Goal: Navigation & Orientation: Find specific page/section

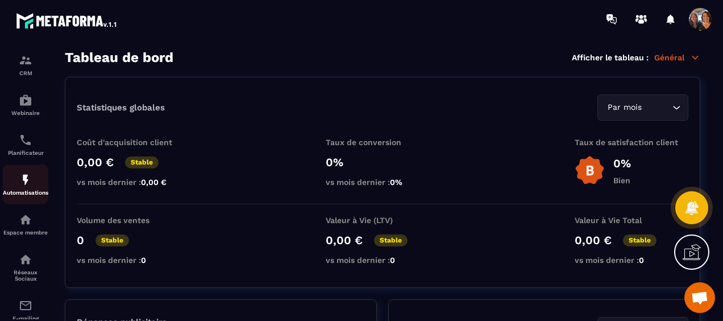
scroll to position [114, 0]
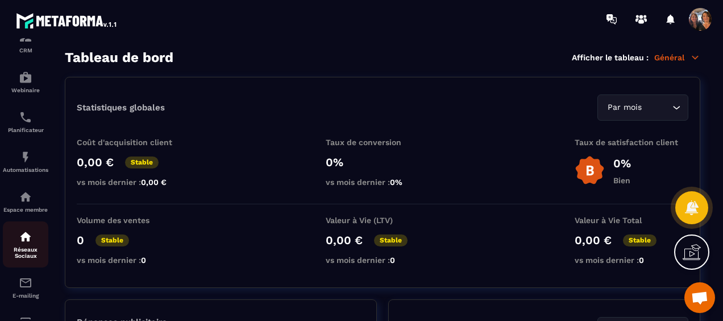
click at [20, 247] on div "Réseaux Sociaux" at bounding box center [25, 244] width 45 height 29
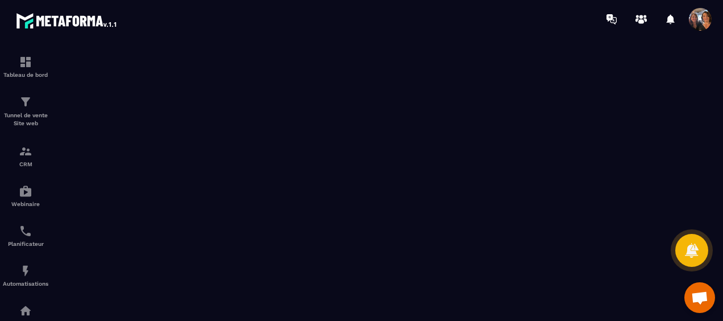
click at [696, 292] on span "Ouvrir le chat" at bounding box center [700, 298] width 18 height 15
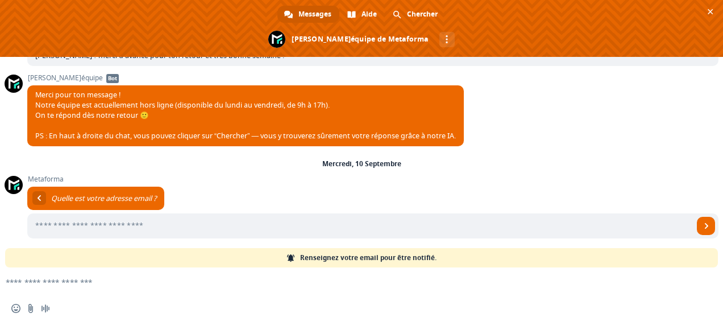
scroll to position [791, 0]
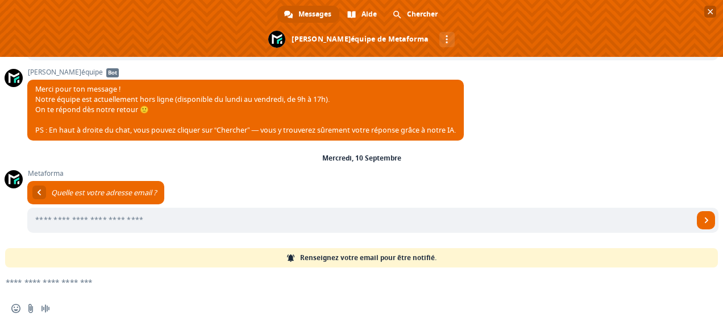
click at [715, 13] on span "Fermer le chat" at bounding box center [710, 12] width 12 height 12
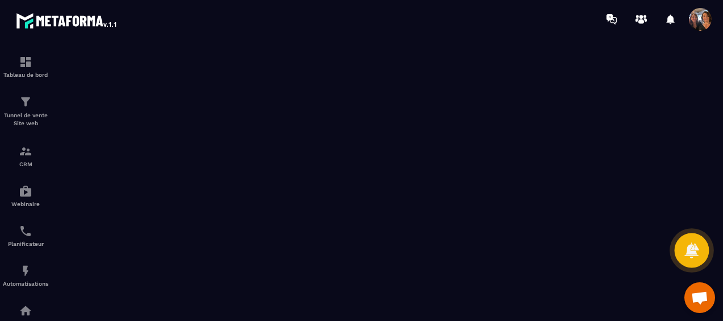
click at [692, 253] on icon at bounding box center [692, 249] width 14 height 15
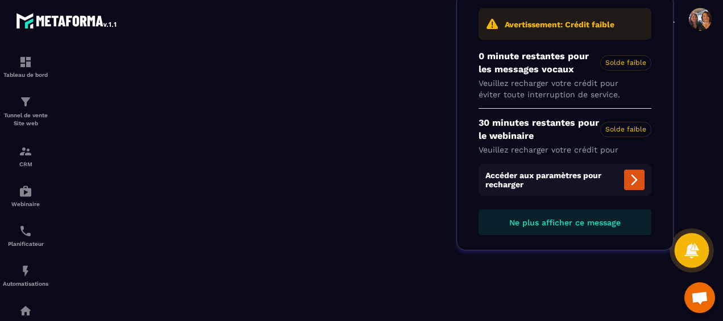
click at [692, 253] on icon at bounding box center [692, 249] width 14 height 15
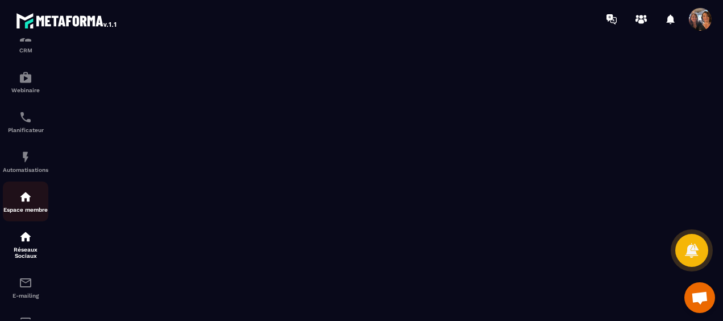
scroll to position [171, 0]
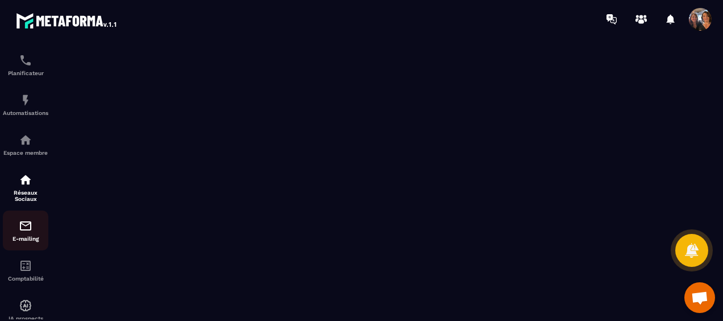
click at [26, 233] on img at bounding box center [26, 226] width 14 height 14
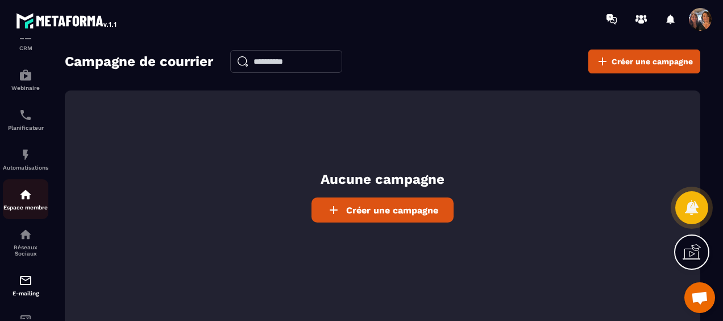
scroll to position [171, 0]
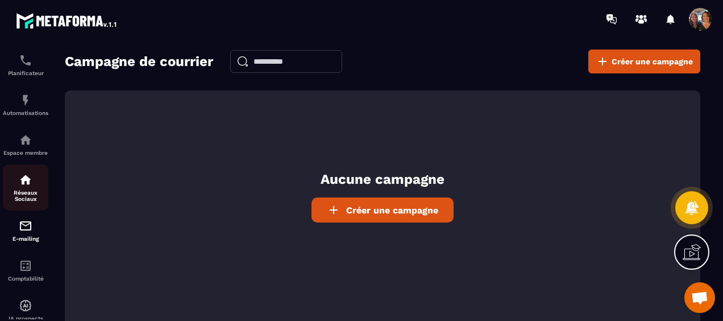
click at [22, 196] on p "Réseaux Sociaux" at bounding box center [25, 195] width 45 height 13
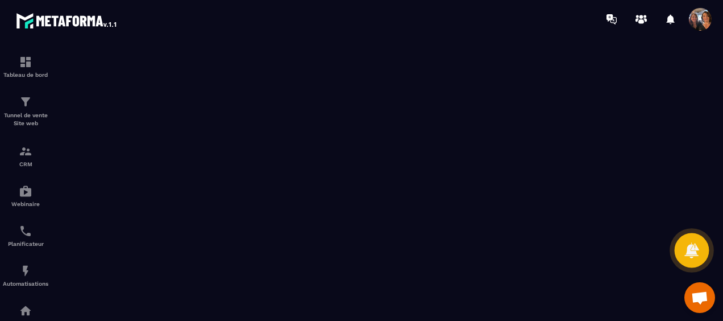
click at [689, 245] on icon at bounding box center [692, 249] width 14 height 15
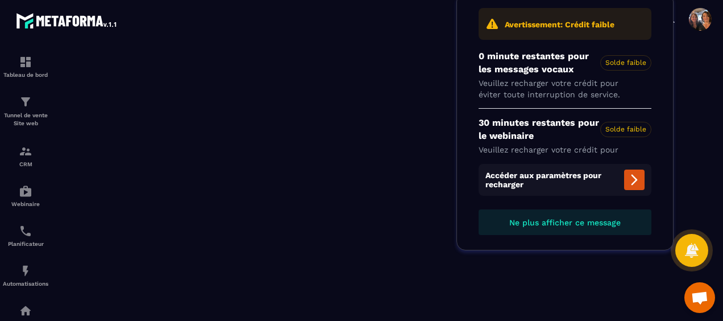
click at [635, 183] on icon at bounding box center [635, 180] width 6 height 11
